Goal: Check status: Check status

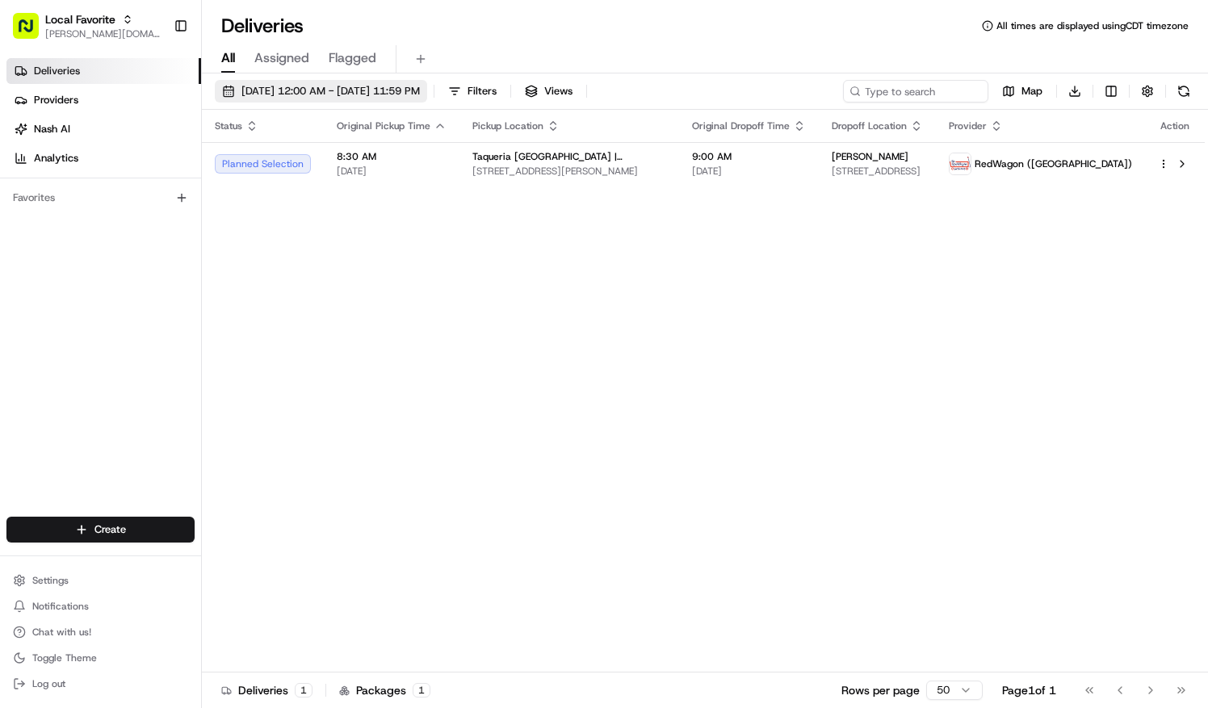
click at [420, 86] on span "[DATE] 12:00 AM - [DATE] 11:59 PM" at bounding box center [330, 91] width 178 height 15
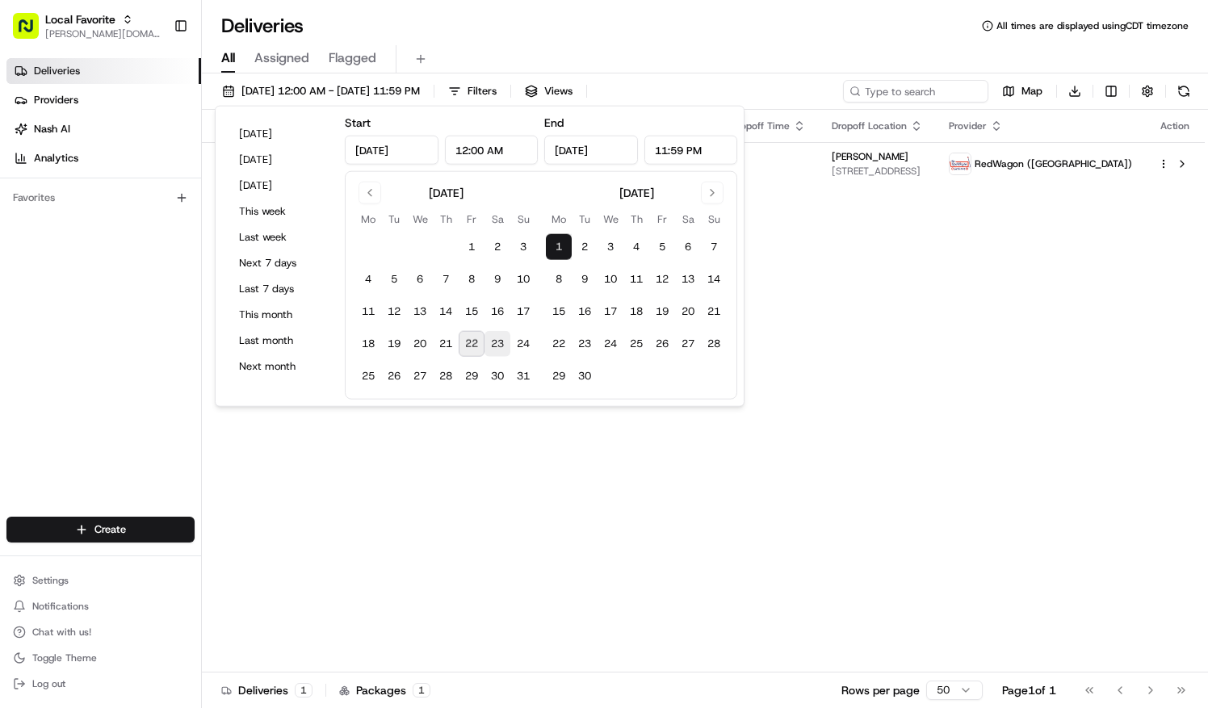
click at [494, 340] on button "23" at bounding box center [498, 344] width 26 height 26
type input "[DATE]"
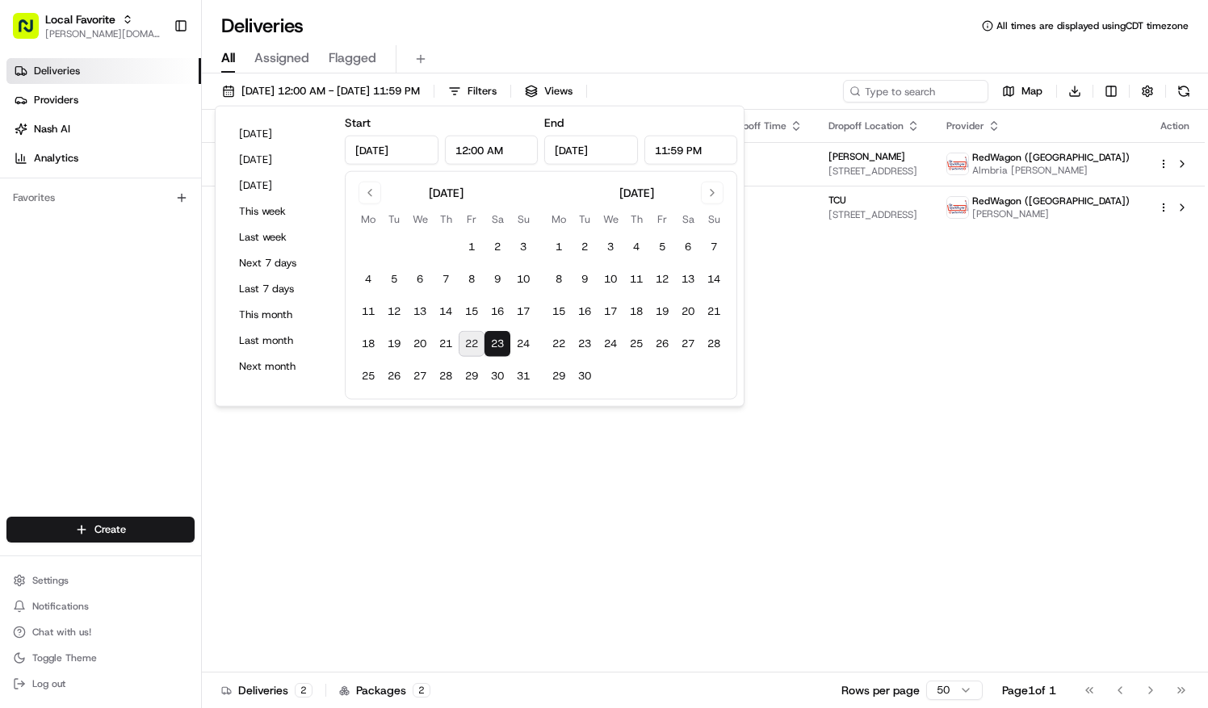
click at [494, 340] on button "23" at bounding box center [498, 344] width 26 height 26
click at [640, 8] on div "Deliveries All times are displayed using CDT timezone All Assigned Flagged [DAT…" at bounding box center [705, 354] width 1006 height 708
